Goal: Information Seeking & Learning: Learn about a topic

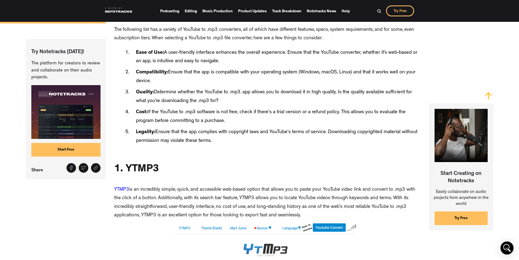
scroll to position [640, 0]
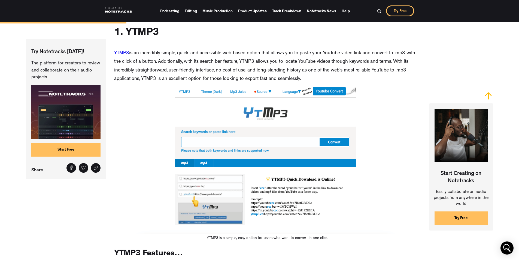
click at [206, 143] on img at bounding box center [267, 159] width 307 height 147
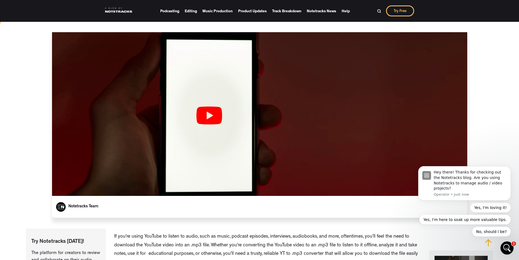
scroll to position [0, 0]
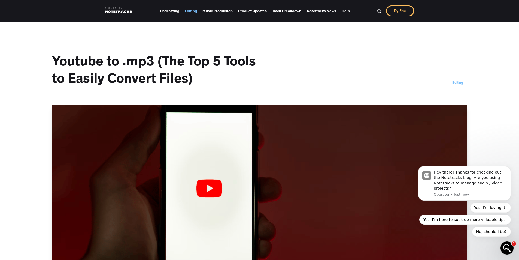
click at [186, 11] on link "Editing" at bounding box center [191, 11] width 12 height 8
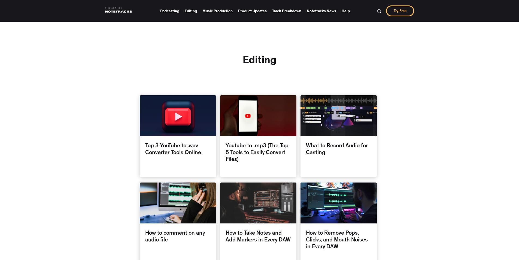
click at [247, 138] on div "Youtube to .mp3 (The Top 5 Tools to Easily Convert Files)" at bounding box center [258, 152] width 76 height 33
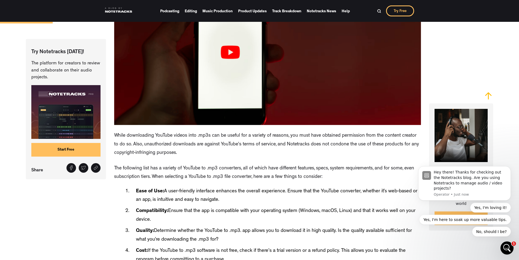
scroll to position [300, 0]
